Goal: Task Accomplishment & Management: Manage account settings

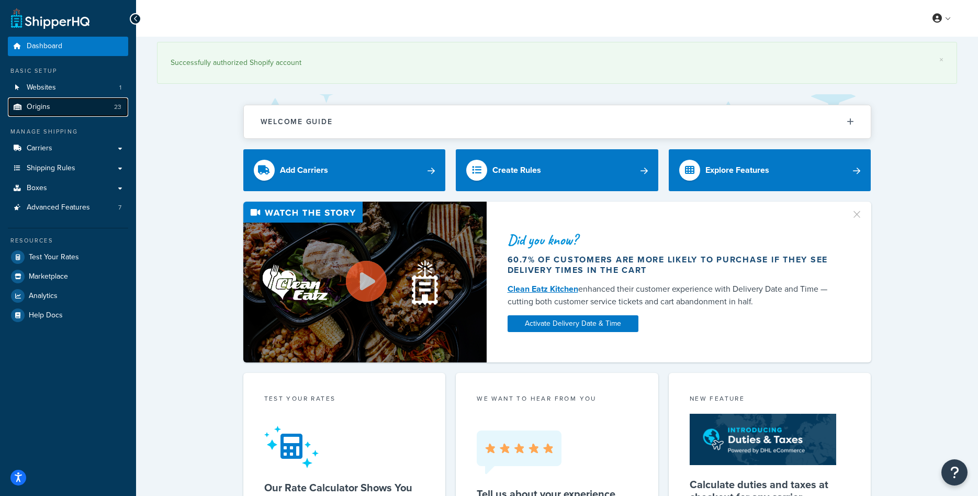
click at [37, 110] on span "Origins" at bounding box center [39, 107] width 24 height 9
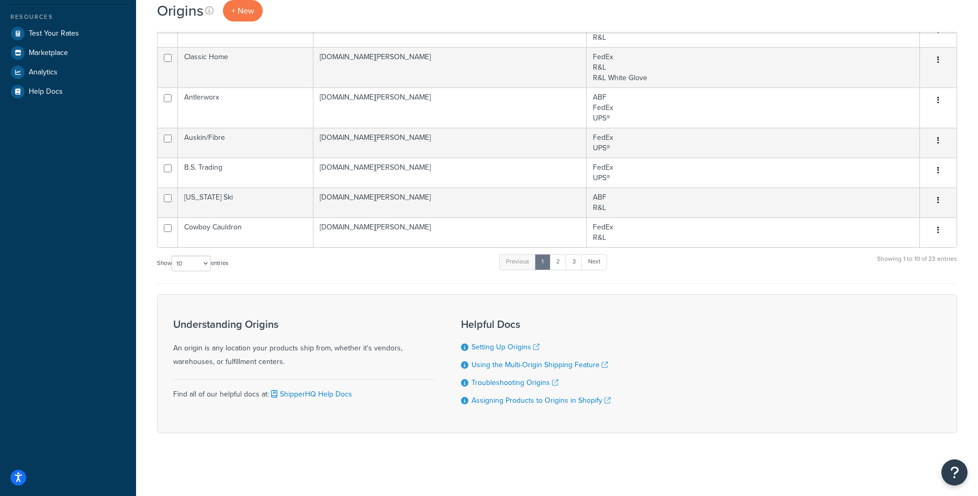
scroll to position [223, 0]
click at [572, 260] on link "3" at bounding box center [574, 262] width 17 height 16
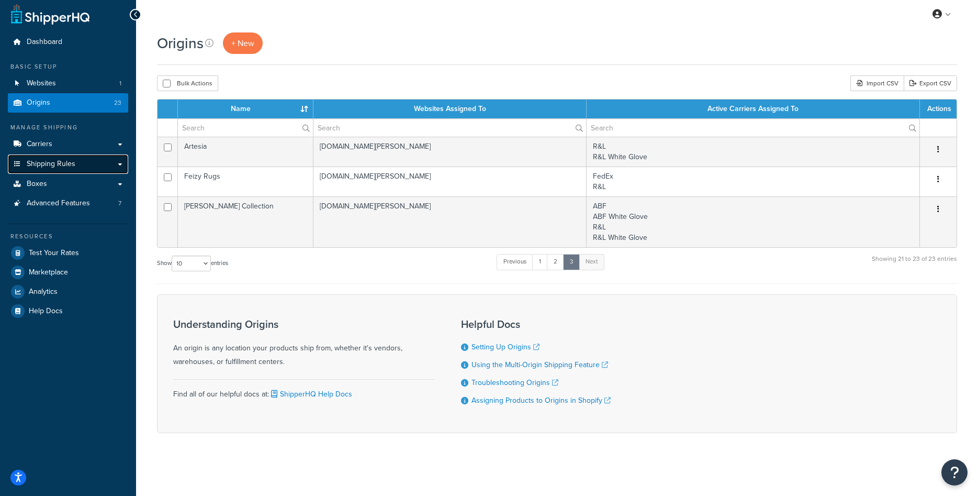
click at [81, 163] on link "Shipping Rules" at bounding box center [68, 163] width 120 height 19
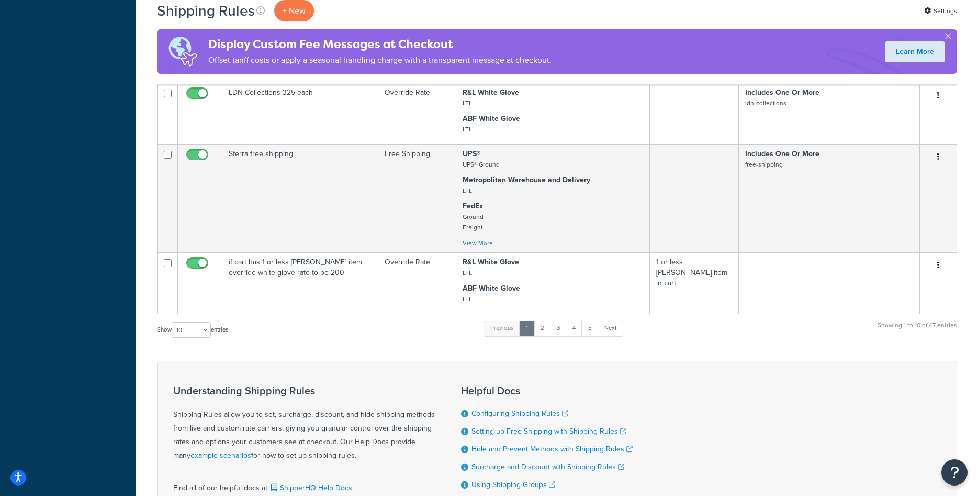
scroll to position [650, 0]
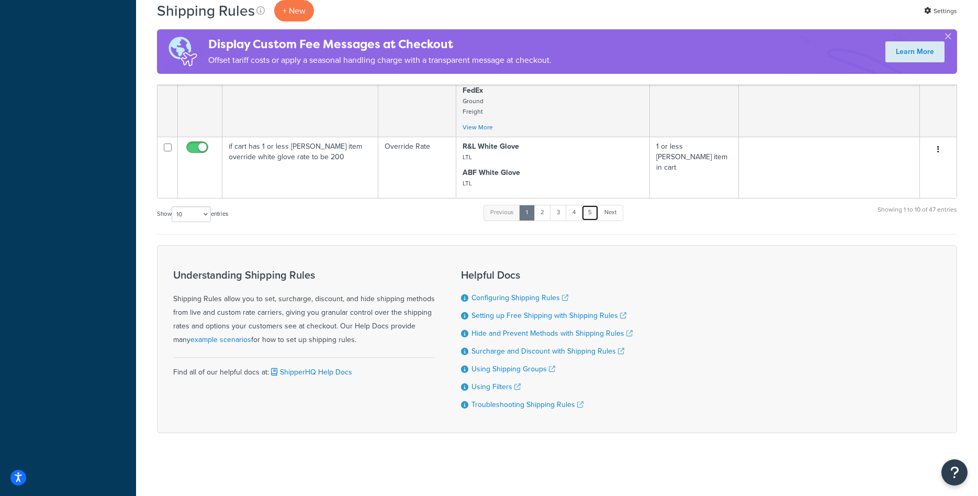
click at [594, 218] on link "5" at bounding box center [589, 213] width 17 height 16
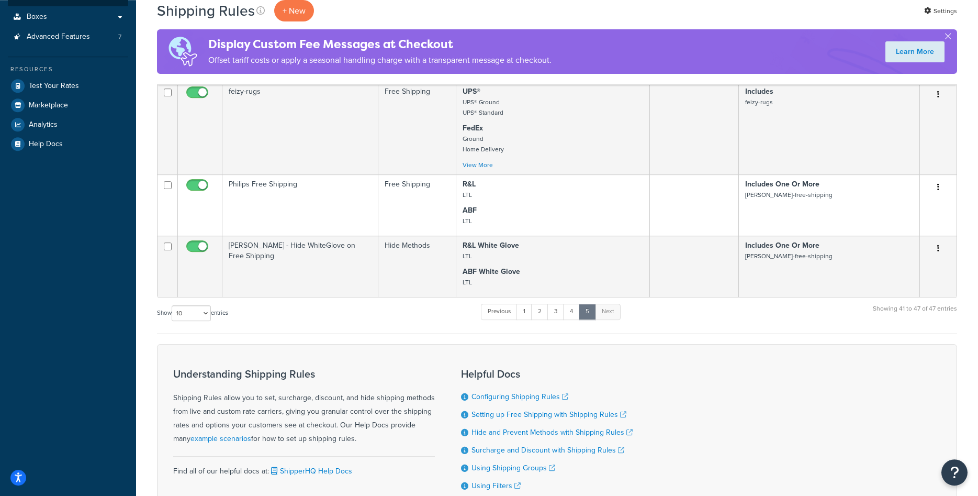
scroll to position [244, 0]
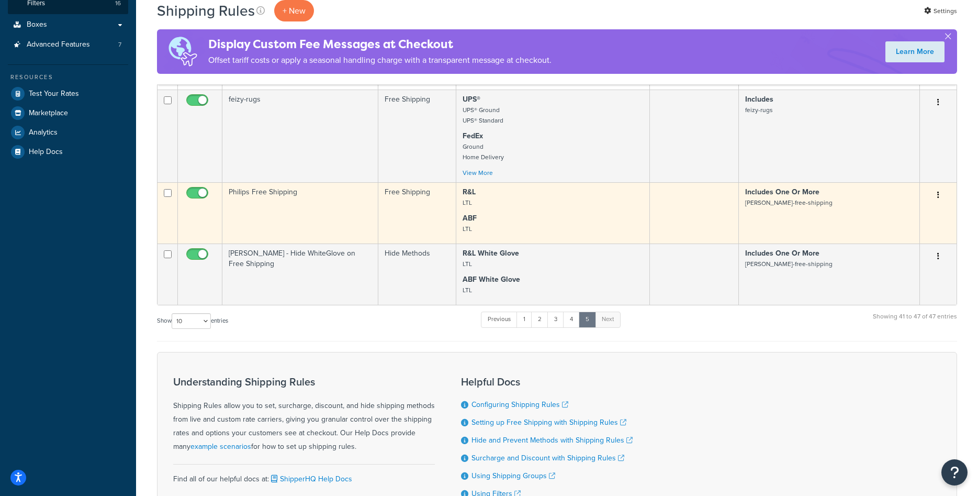
click at [297, 210] on td "Philips Free Shipping" at bounding box center [300, 212] width 156 height 61
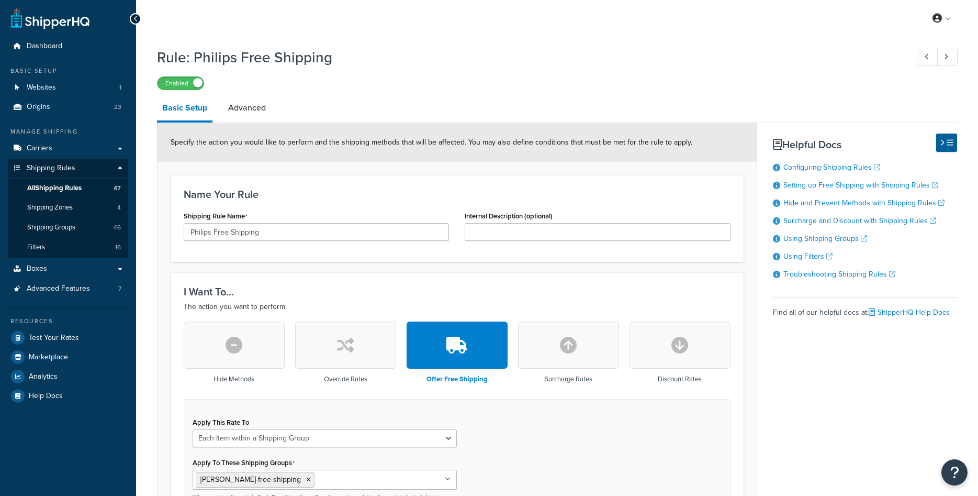
select select "ITEM"
click at [81, 192] on span "All Shipping Rules" at bounding box center [54, 188] width 54 height 9
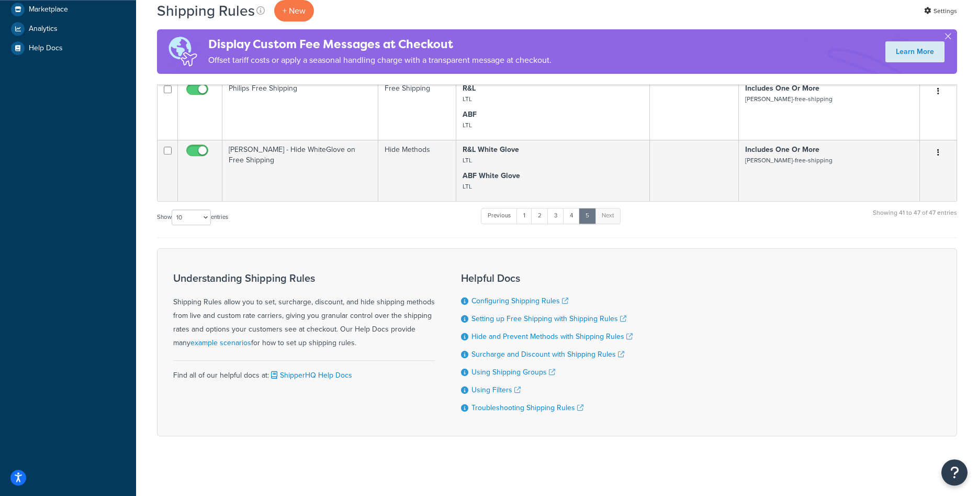
scroll to position [191, 0]
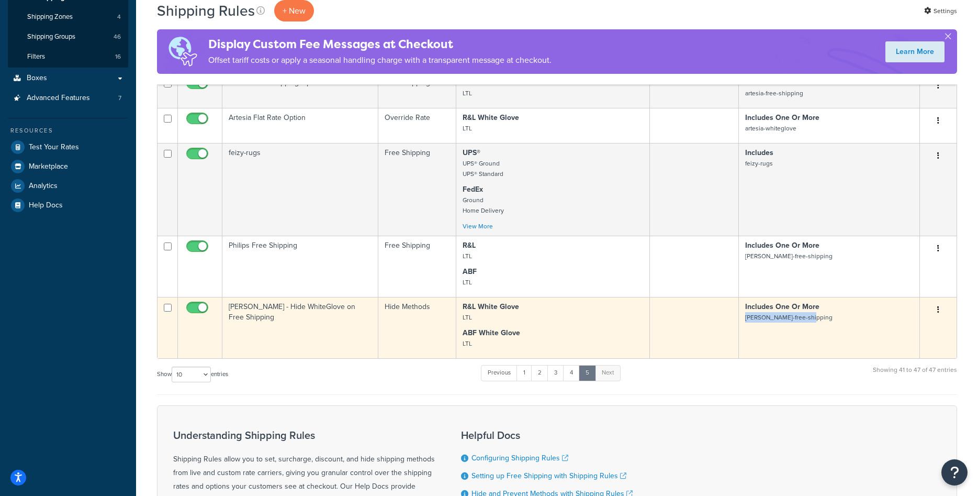
drag, startPoint x: 803, startPoint y: 320, endPoint x: 745, endPoint y: 323, distance: 58.2
click at [745, 323] on td "Includes One Or More phillips-free-shipping" at bounding box center [829, 327] width 181 height 61
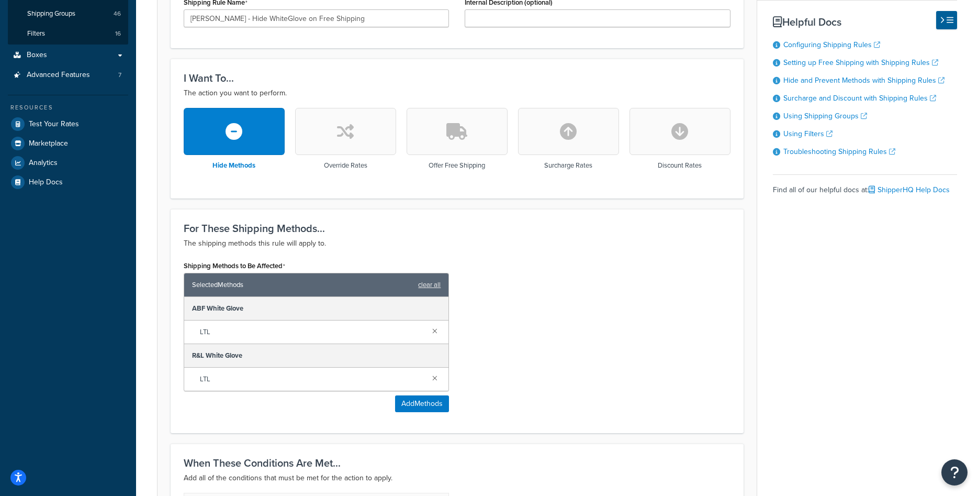
scroll to position [374, 0]
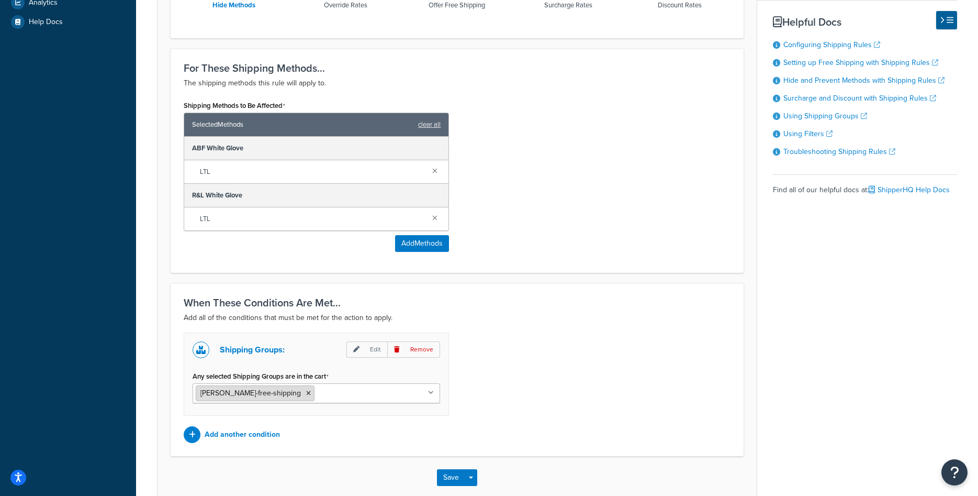
click at [220, 395] on span "[PERSON_NAME]-free-shipping" at bounding box center [250, 392] width 100 height 11
click at [224, 391] on span "[PERSON_NAME]-free-shipping" at bounding box center [250, 392] width 100 height 11
